Goal: Task Accomplishment & Management: Use online tool/utility

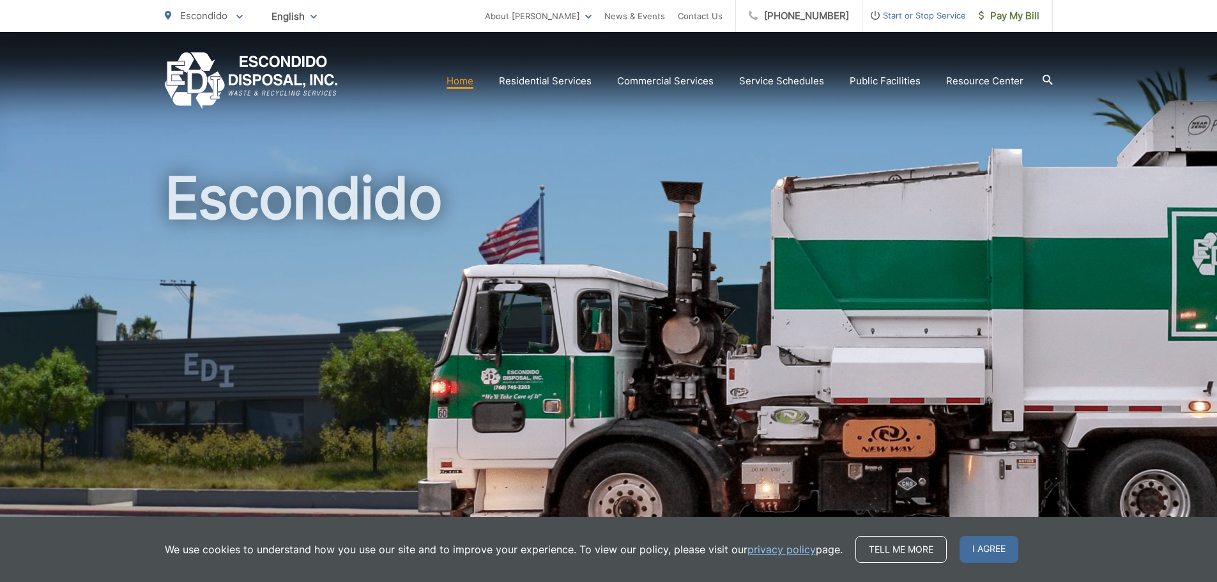
scroll to position [319, 0]
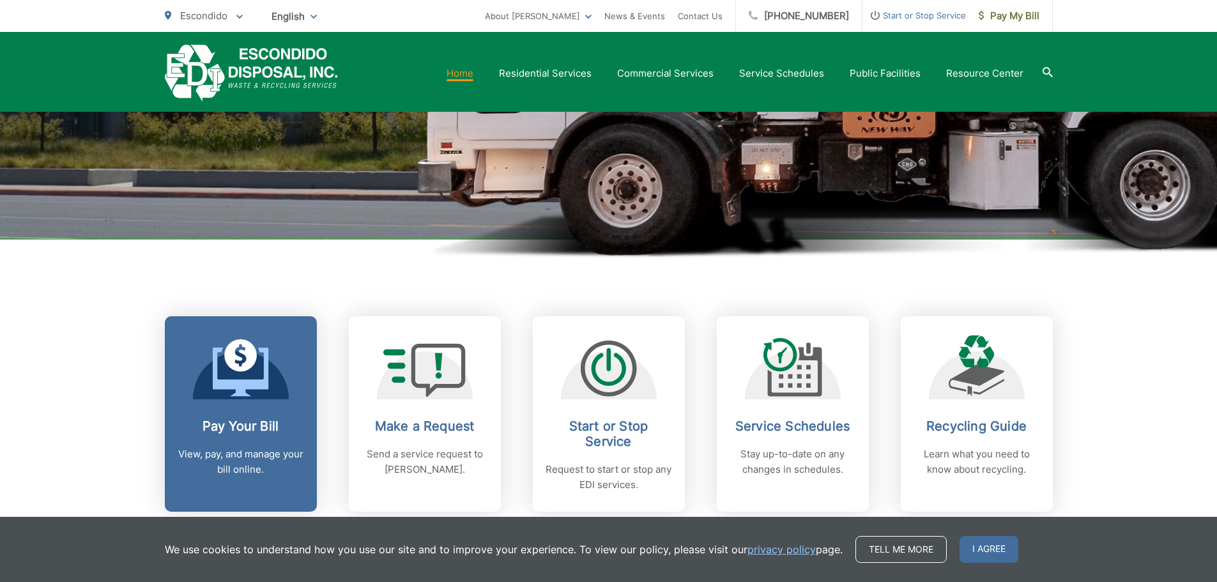
click at [271, 414] on link "Pay Your Bill View, pay, and manage your bill online." at bounding box center [241, 413] width 152 height 195
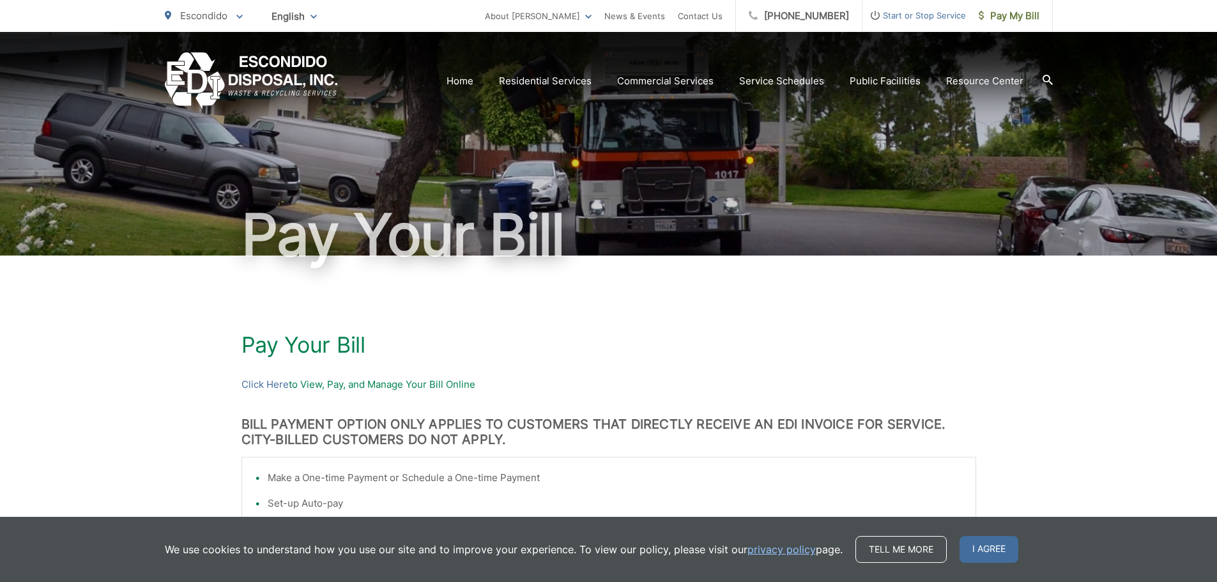
click at [269, 376] on div "Pay Your Bill Click Here to View, Pay, and Manage Your Bill Online BILL PAYMENT…" at bounding box center [608, 569] width 734 height 628
click at [266, 383] on link "Click Here" at bounding box center [264, 384] width 47 height 15
